Goal: Task Accomplishment & Management: Use online tool/utility

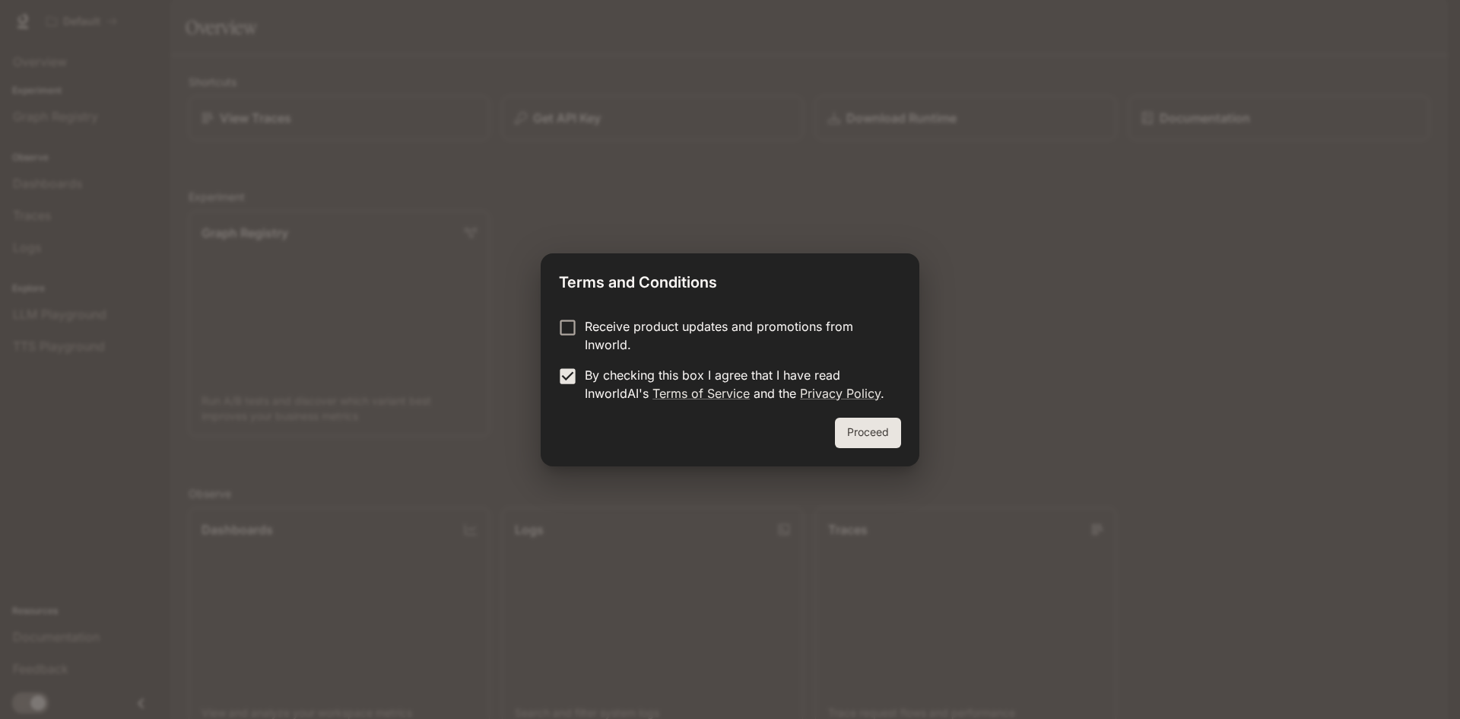
click at [873, 427] on button "Proceed" at bounding box center [868, 433] width 66 height 30
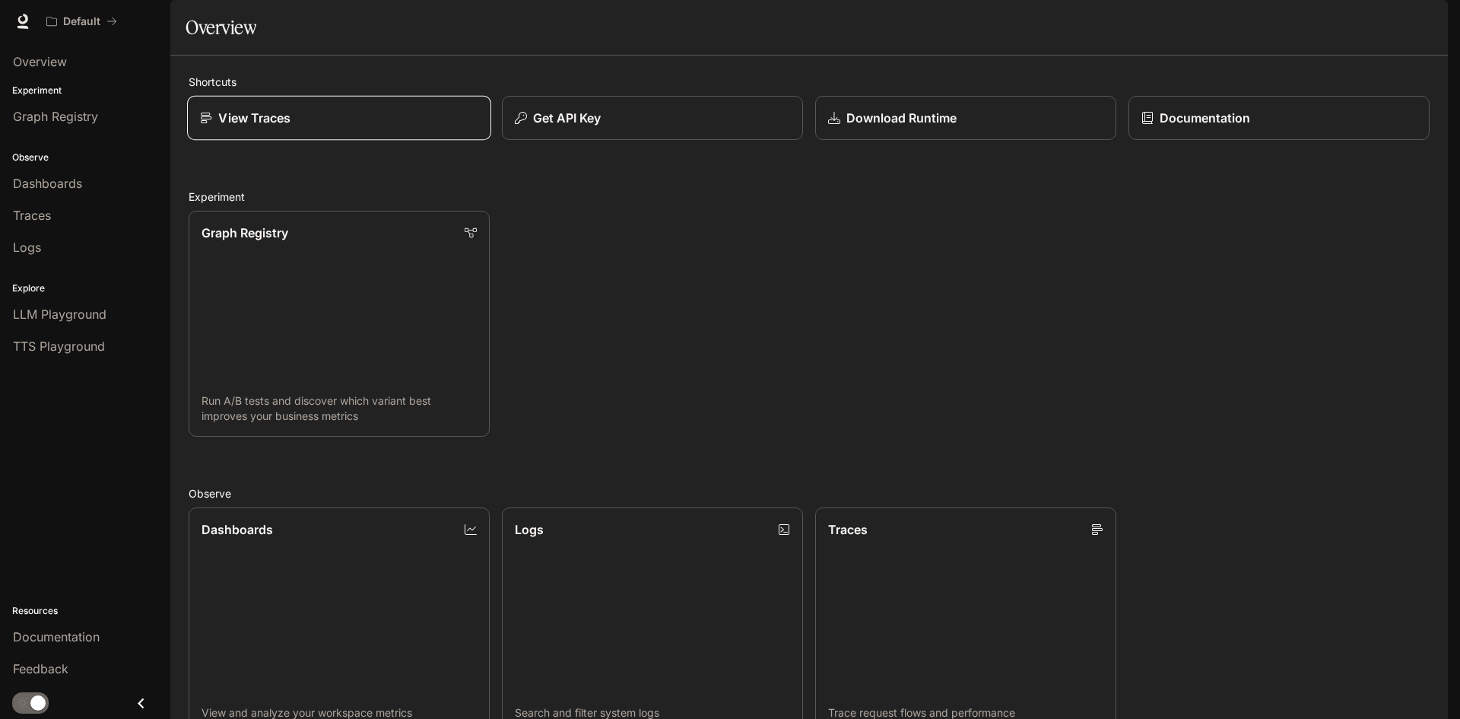
click at [379, 127] on div "View Traces" at bounding box center [339, 118] width 278 height 18
